Goal: Task Accomplishment & Management: Use online tool/utility

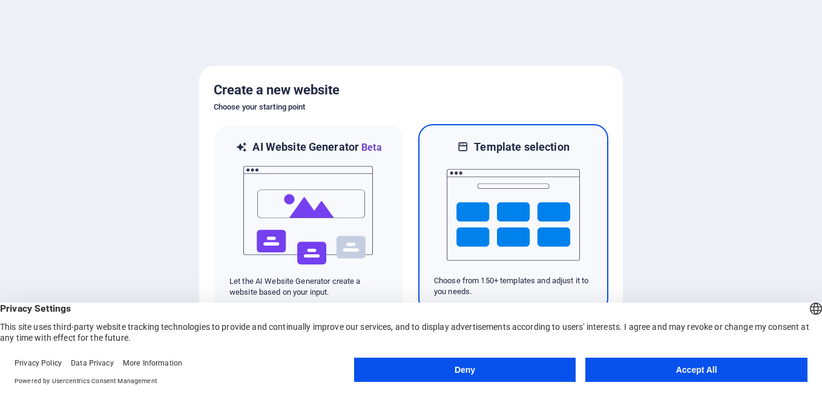
click at [509, 150] on h6 "Template selection" at bounding box center [521, 147] width 95 height 15
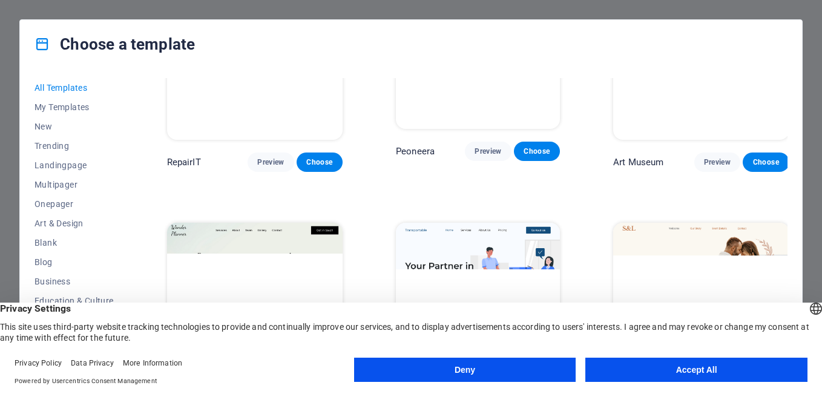
scroll to position [424, 0]
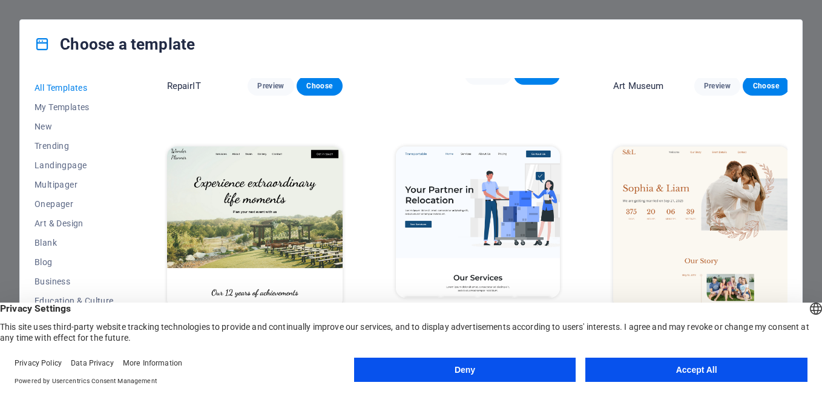
click at [274, 260] on img at bounding box center [255, 227] width 176 height 162
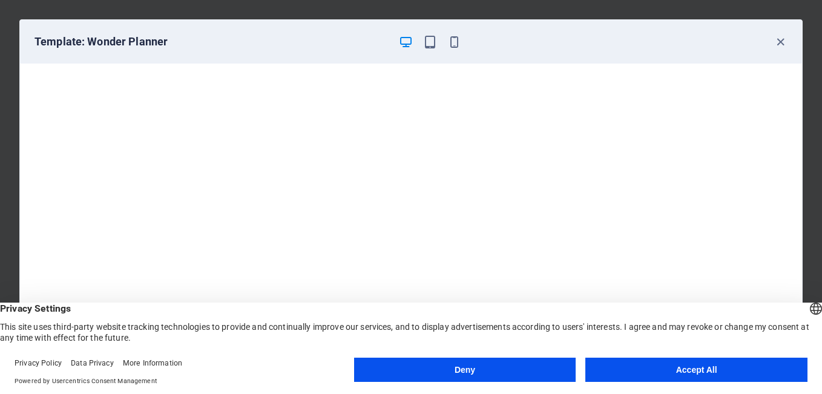
click at [502, 372] on button "Deny" at bounding box center [465, 370] width 222 height 24
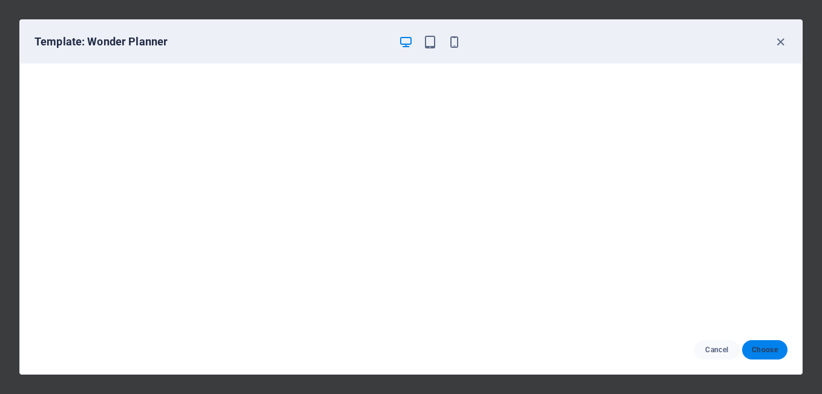
click at [749, 349] on button "Choose" at bounding box center [764, 349] width 45 height 19
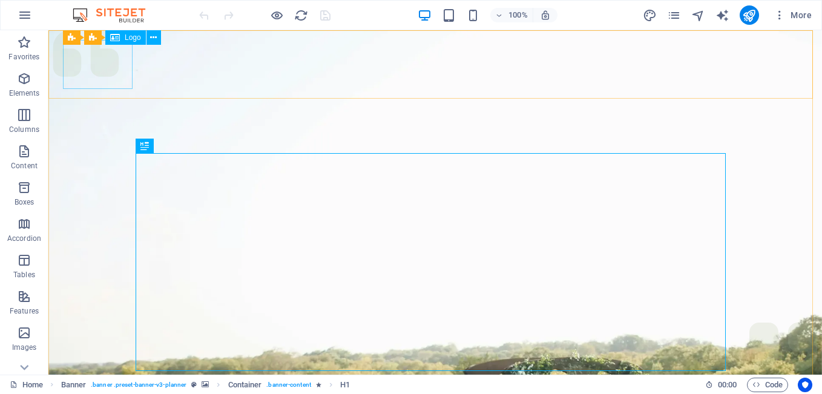
click at [130, 39] on span "Logo" at bounding box center [133, 37] width 16 height 7
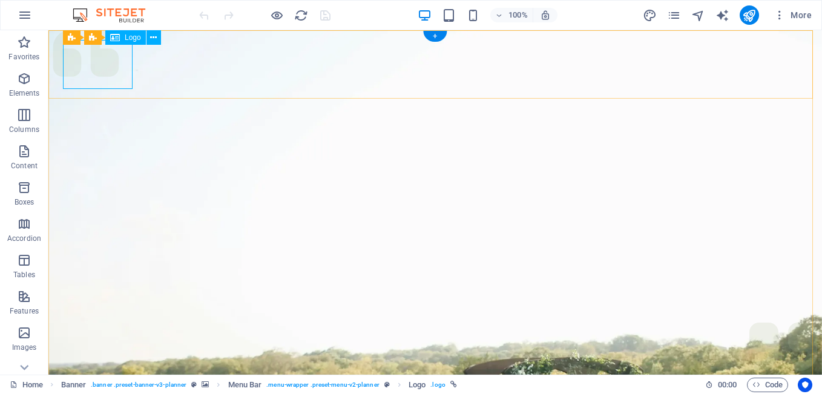
click at [129, 44] on icon at bounding box center [131, 37] width 7 height 13
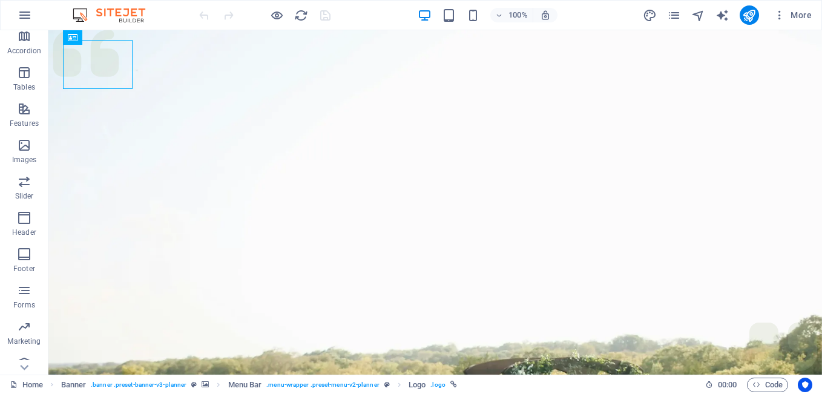
scroll to position [200, 0]
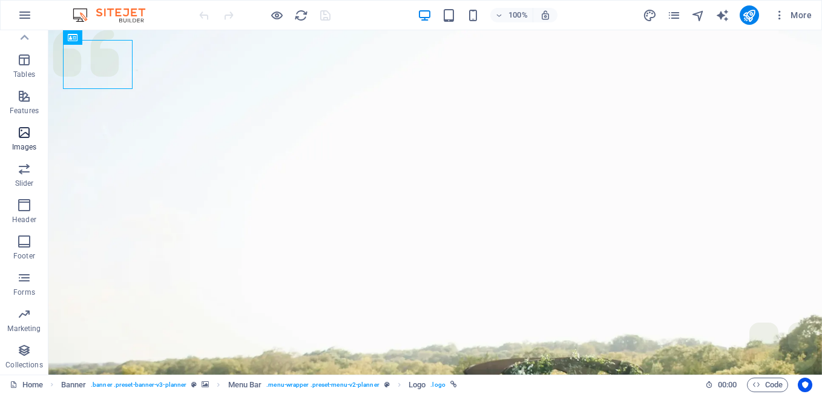
click at [33, 137] on span "Images" at bounding box center [24, 139] width 48 height 29
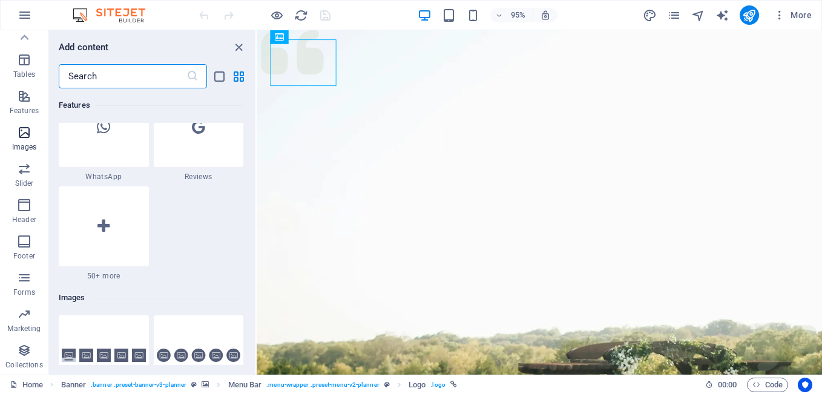
scroll to position [6138, 0]
